Goal: Task Accomplishment & Management: Use online tool/utility

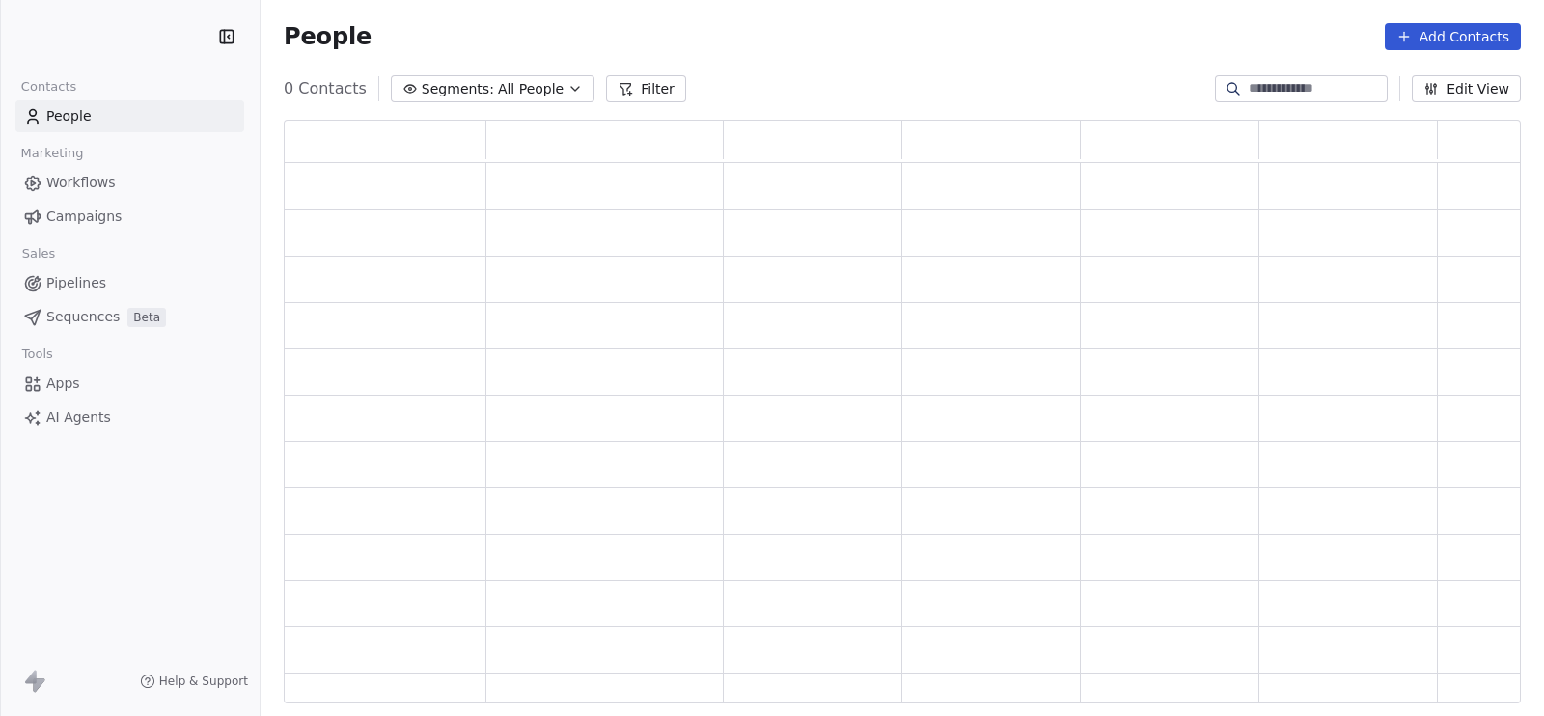
scroll to position [564, 1219]
click at [121, 215] on link "Campaigns" at bounding box center [129, 217] width 229 height 32
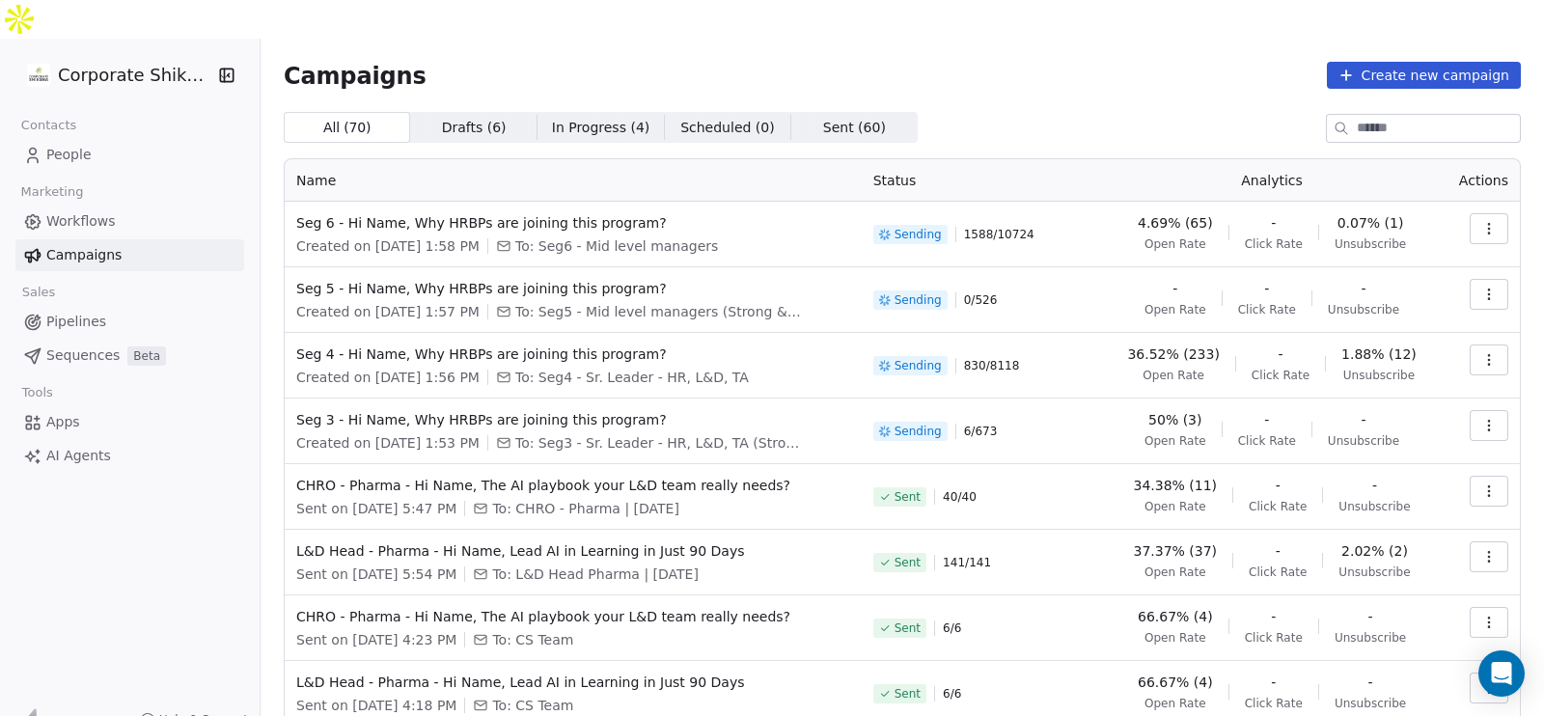
click at [916, 112] on div "All ( 70 ) All ( 70 ) Drafts ( 6 ) Drafts ( 6 ) In Progress ( 4 ) In Progress (…" at bounding box center [902, 127] width 1237 height 31
click at [129, 346] on span "Beta" at bounding box center [146, 355] width 39 height 19
click at [76, 345] on span "Sequences" at bounding box center [82, 355] width 73 height 20
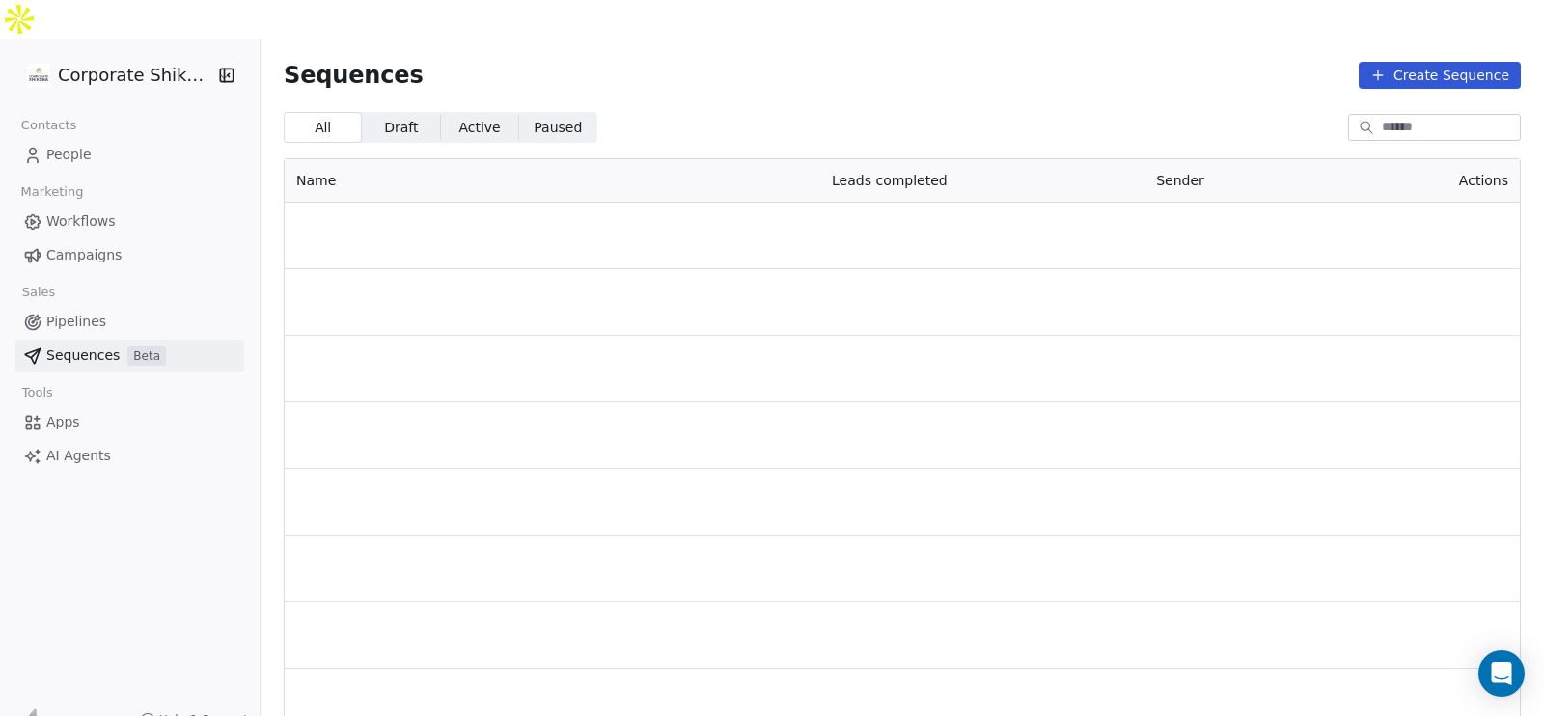
click at [76, 345] on span "Sequences" at bounding box center [82, 355] width 73 height 20
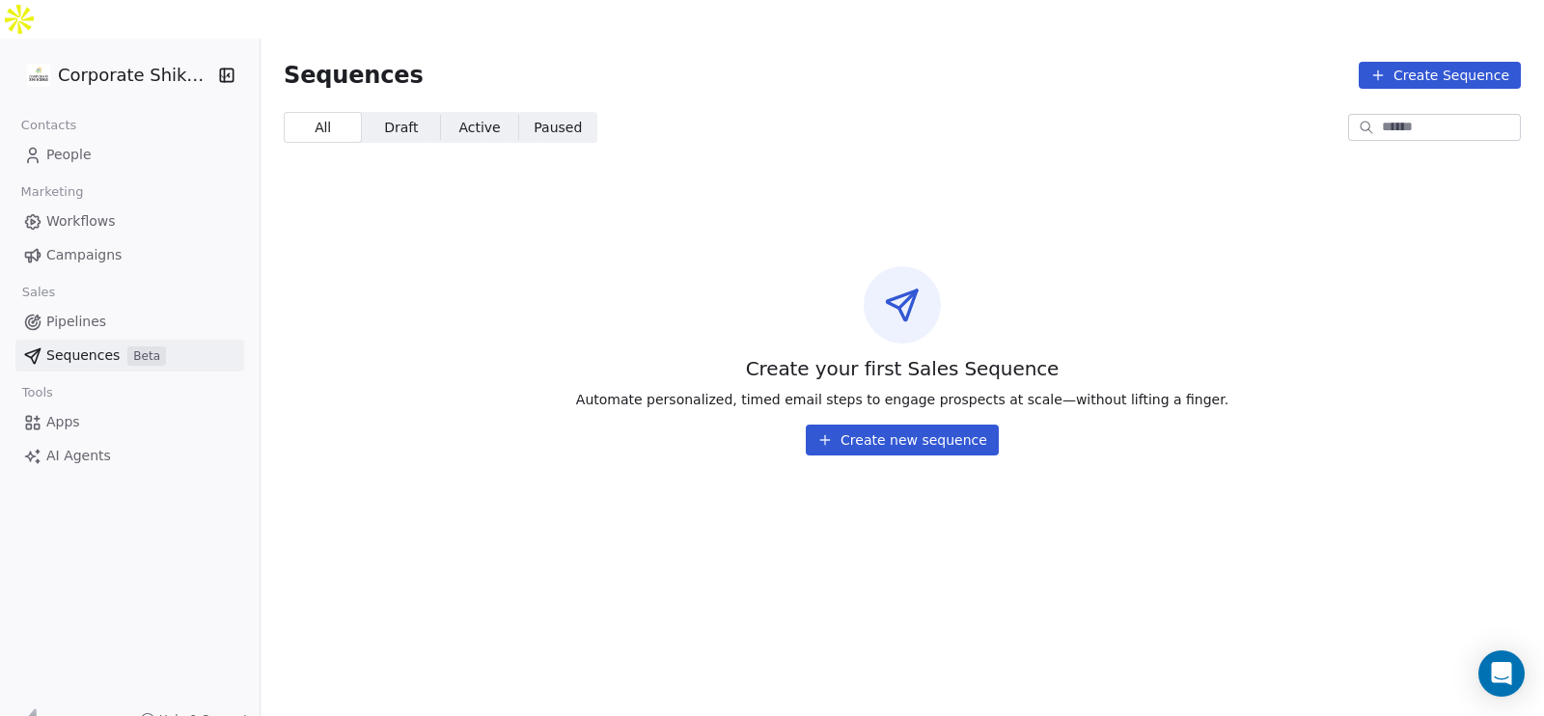
click at [132, 239] on link "Campaigns" at bounding box center [129, 255] width 229 height 32
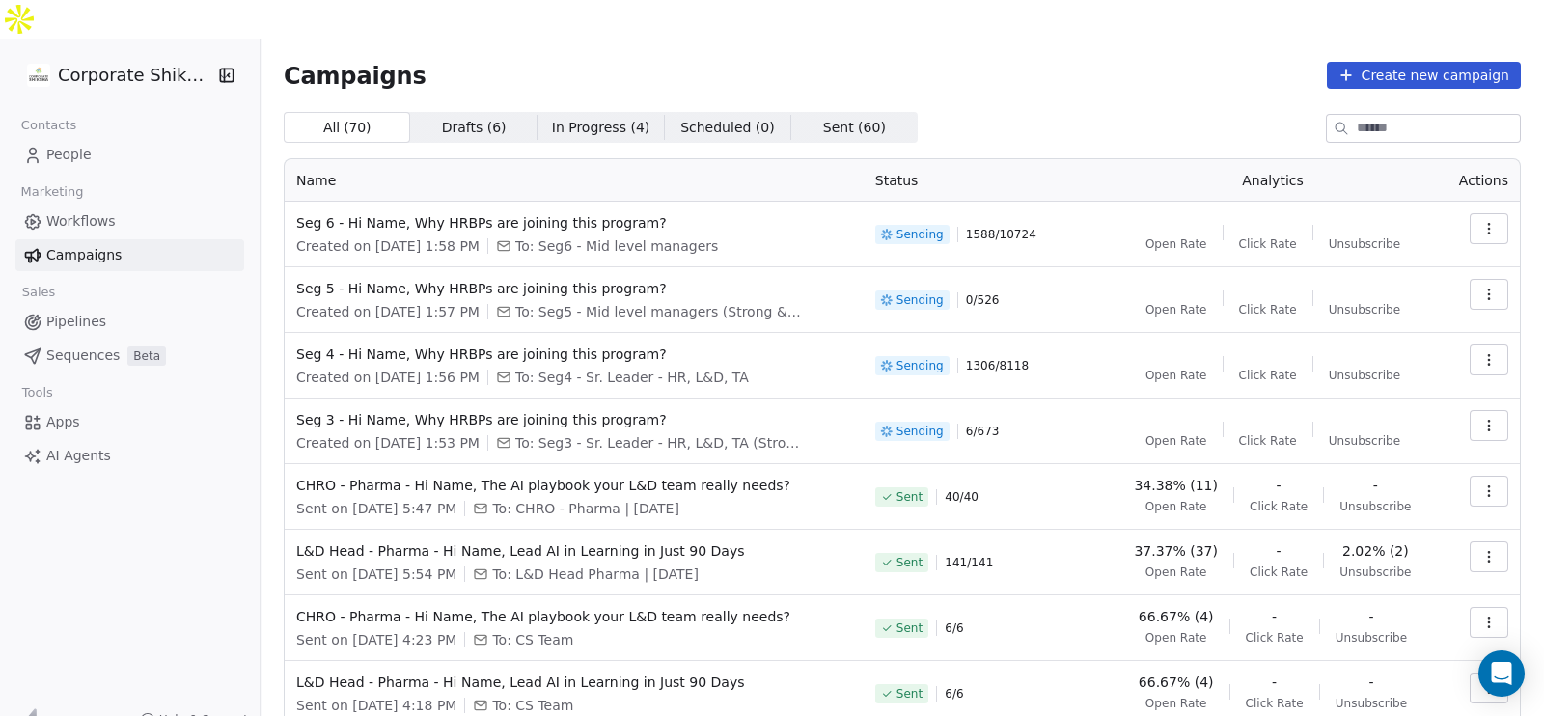
click at [142, 346] on span "Beta" at bounding box center [146, 355] width 39 height 19
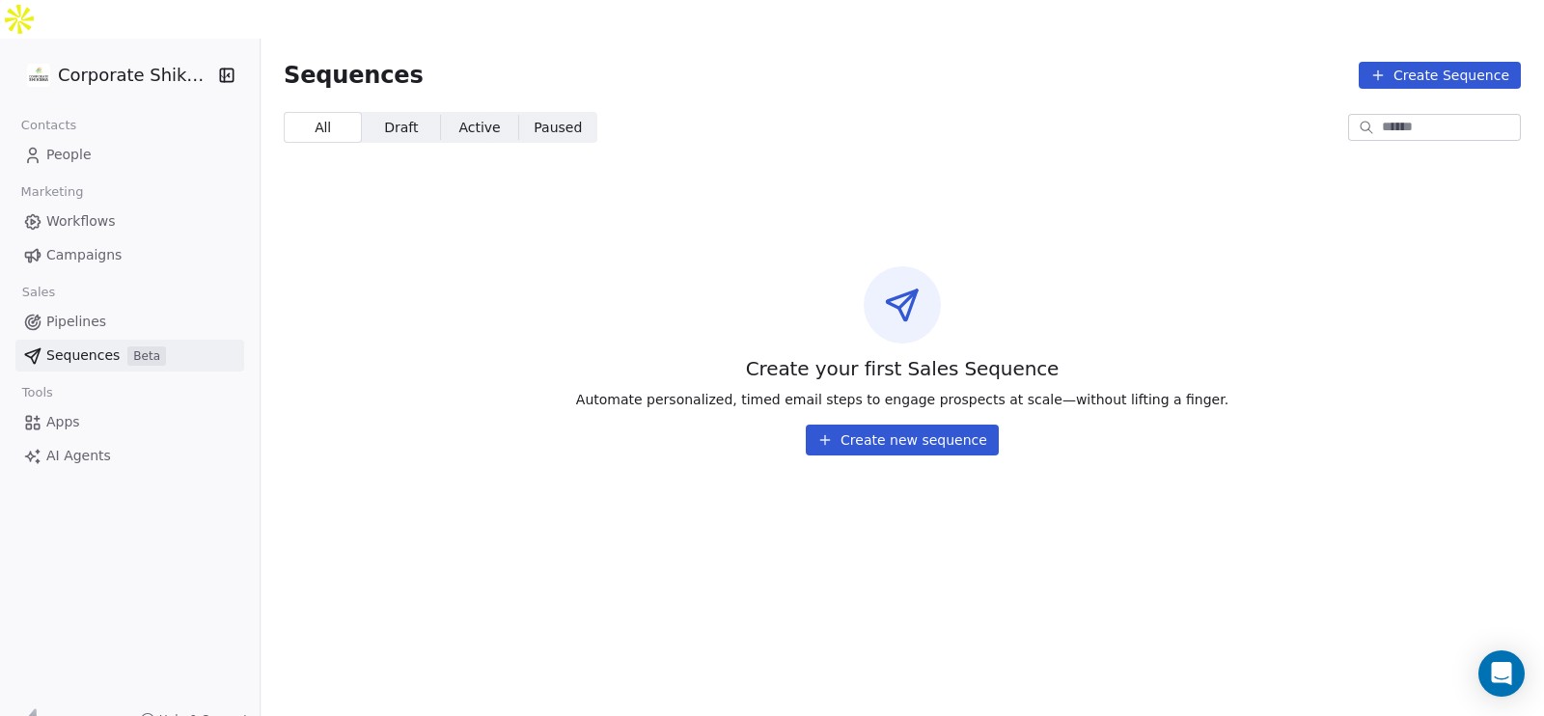
click at [124, 239] on link "Campaigns" at bounding box center [129, 255] width 229 height 32
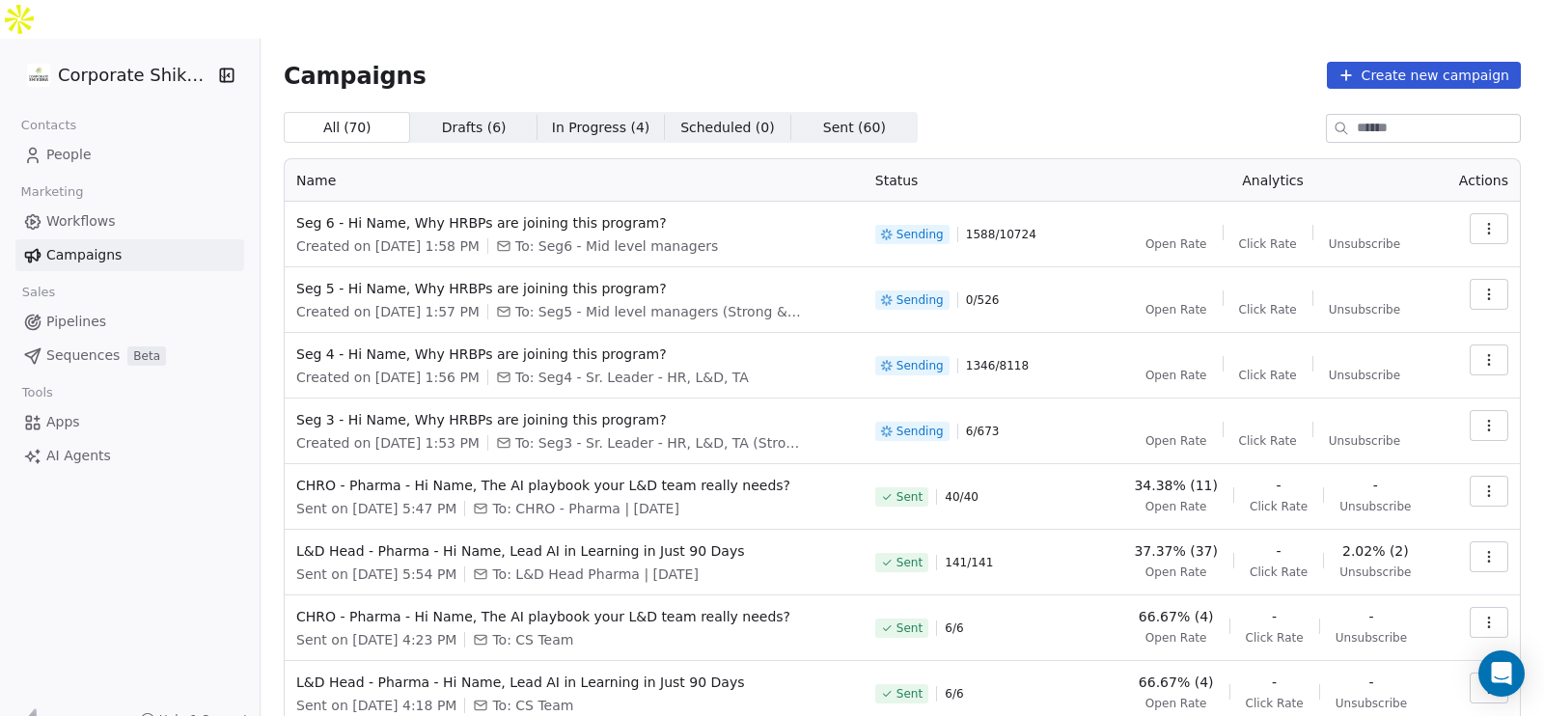
click at [142, 346] on span "Beta" at bounding box center [146, 355] width 39 height 19
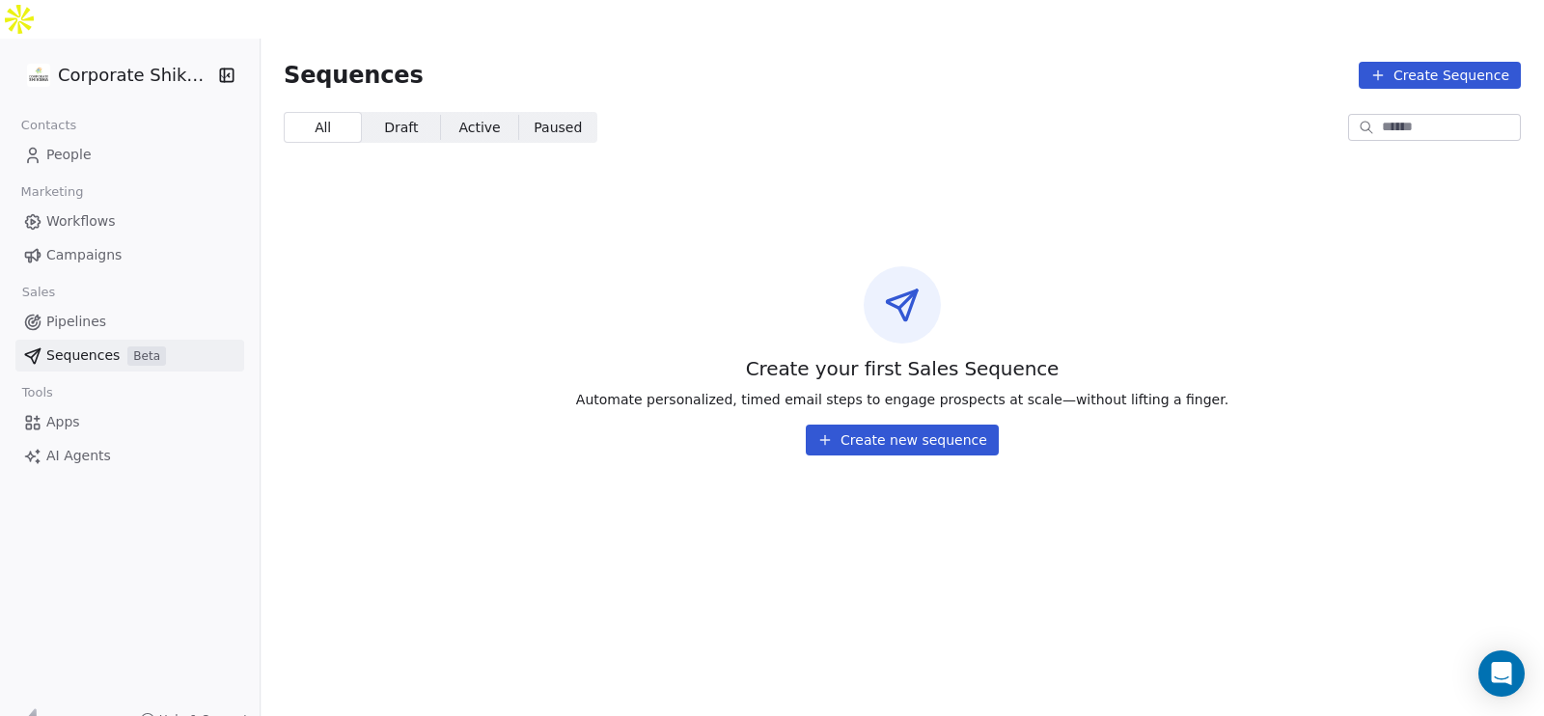
click at [395, 281] on div "Create your first Sales Sequence Automate personalized, timed email steps to en…" at bounding box center [902, 361] width 1283 height 313
